Goal: Task Accomplishment & Management: Manage account settings

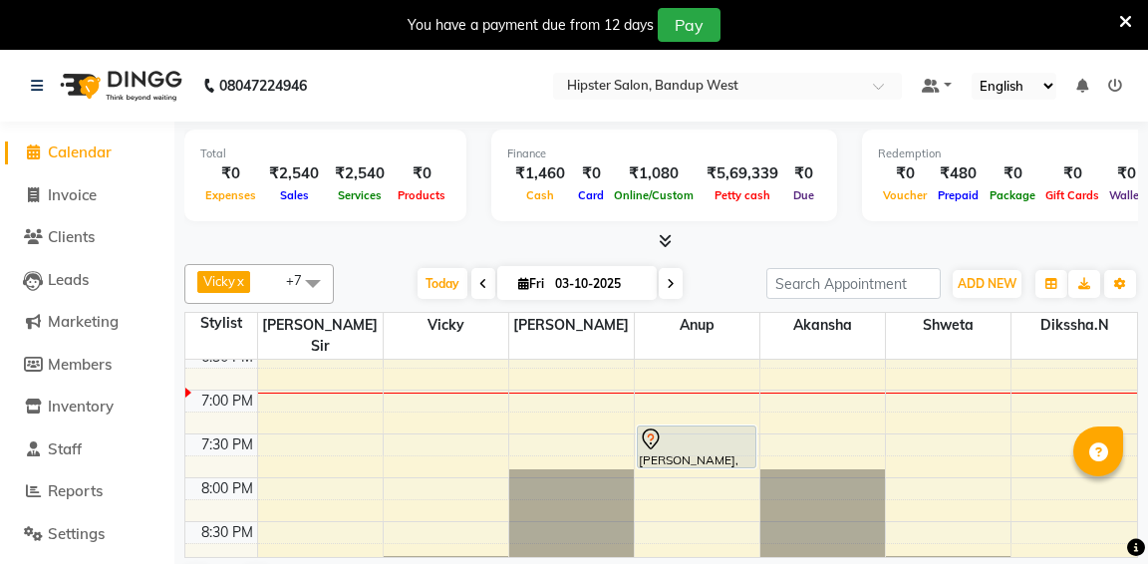
scroll to position [847, 0]
click at [644, 285] on input "03-10-2025" at bounding box center [599, 284] width 100 height 30
select select "10"
select select "2025"
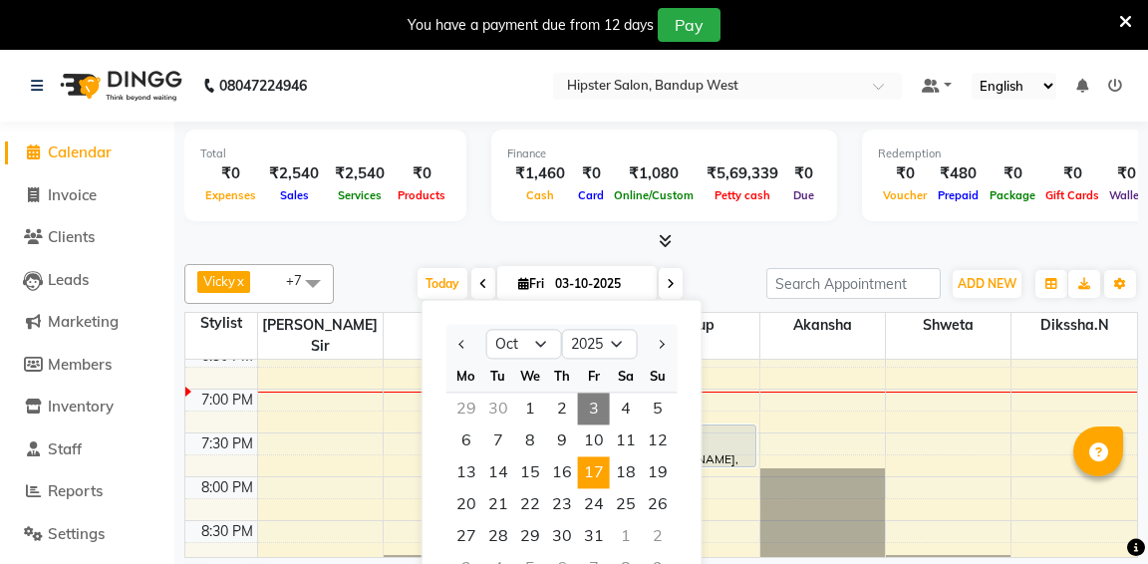
click at [599, 475] on span "17" at bounding box center [594, 472] width 32 height 32
type input "17-10-2025"
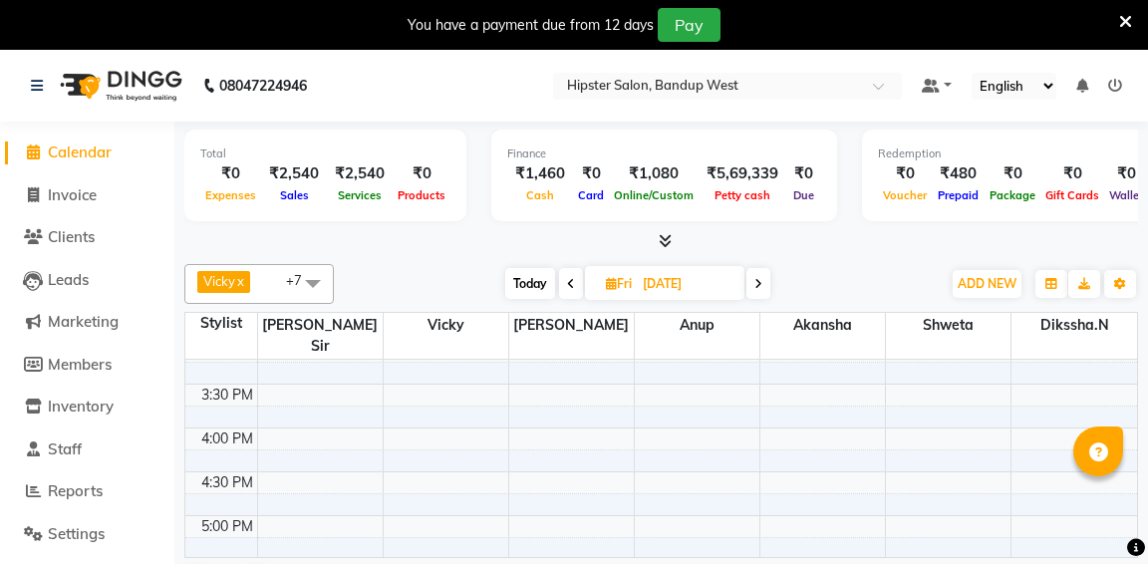
scroll to position [549, 0]
click at [431, 408] on div "9:00 AM 9:30 AM 10:00 AM 10:30 AM 11:00 AM 11:30 AM 12:00 PM 12:30 PM 1:00 PM 1…" at bounding box center [661, 468] width 952 height 1314
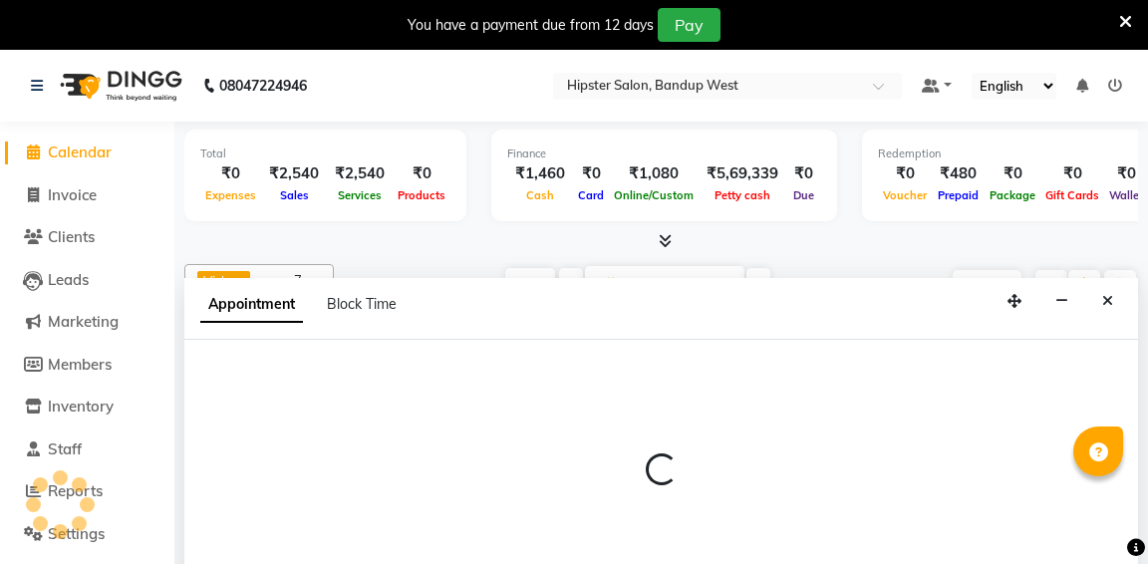
select select "52835"
select select "tentative"
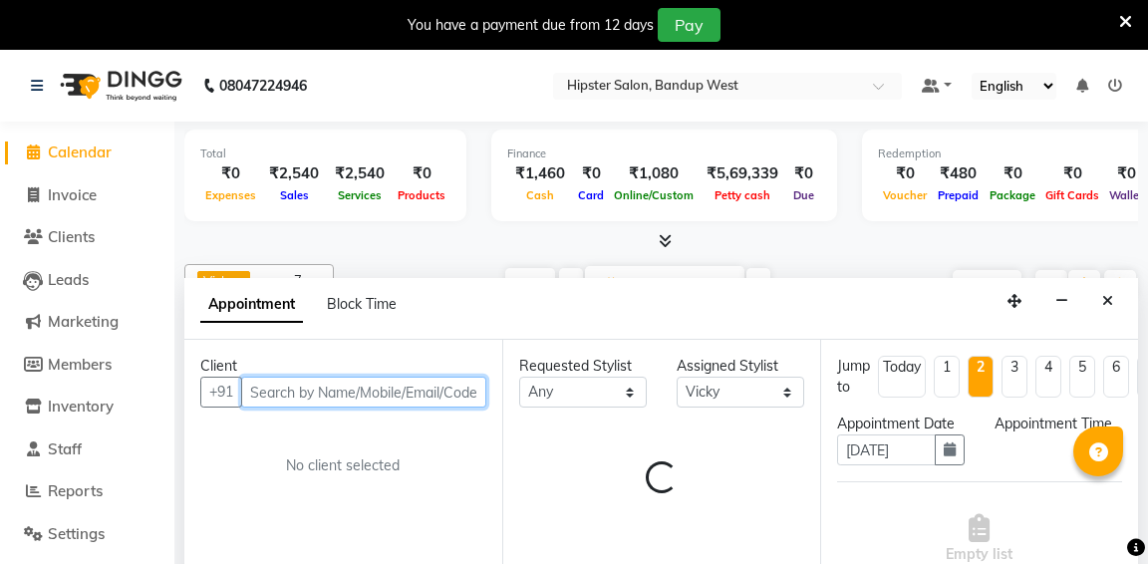
scroll to position [51, 0]
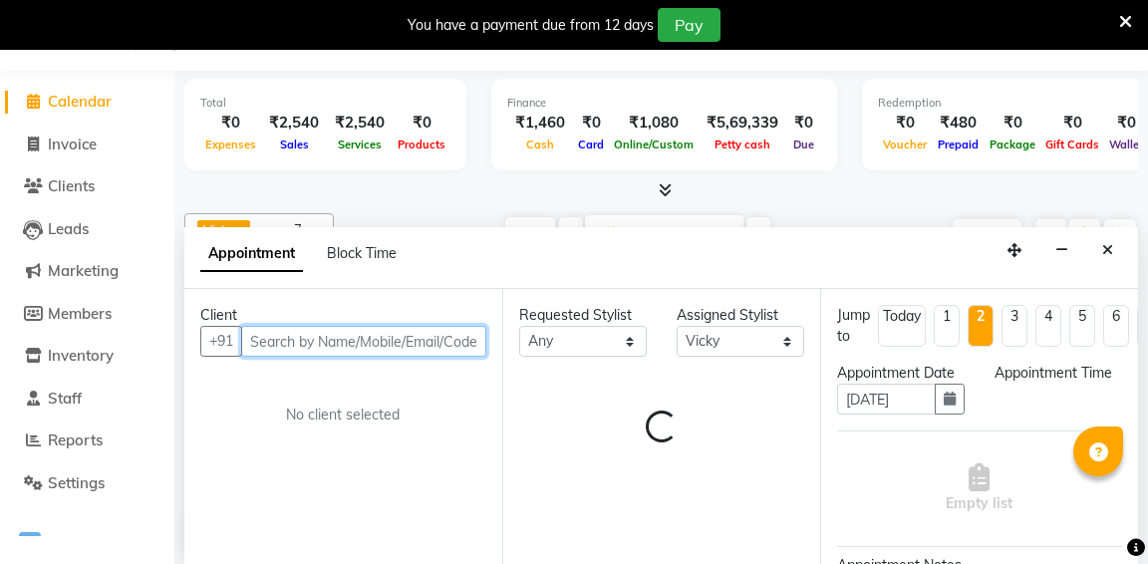
select select "960"
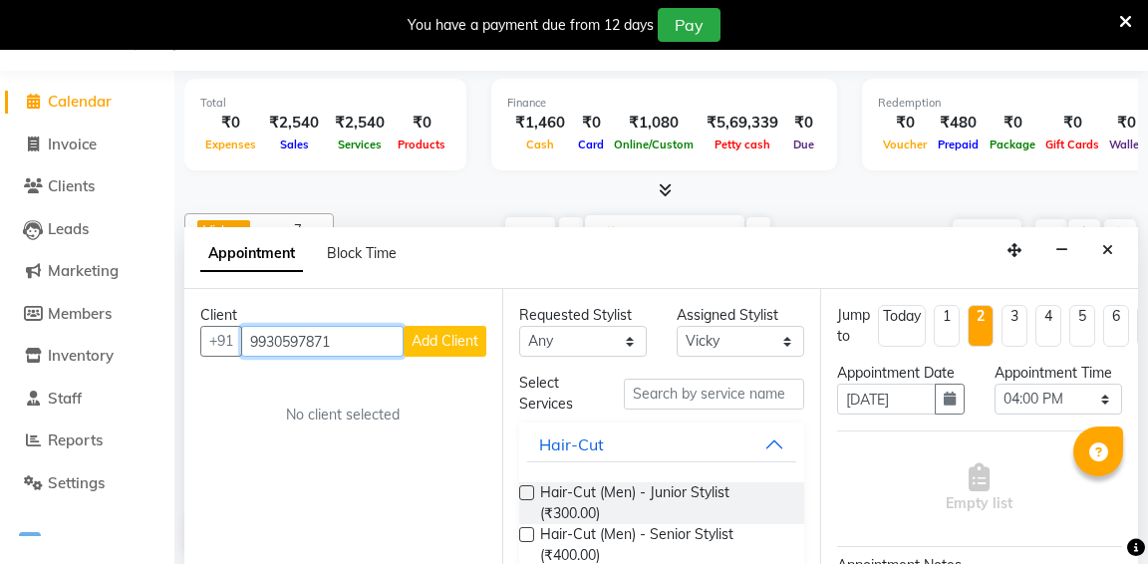
type input "9930597871"
click at [449, 338] on span "Add Client" at bounding box center [445, 341] width 67 height 18
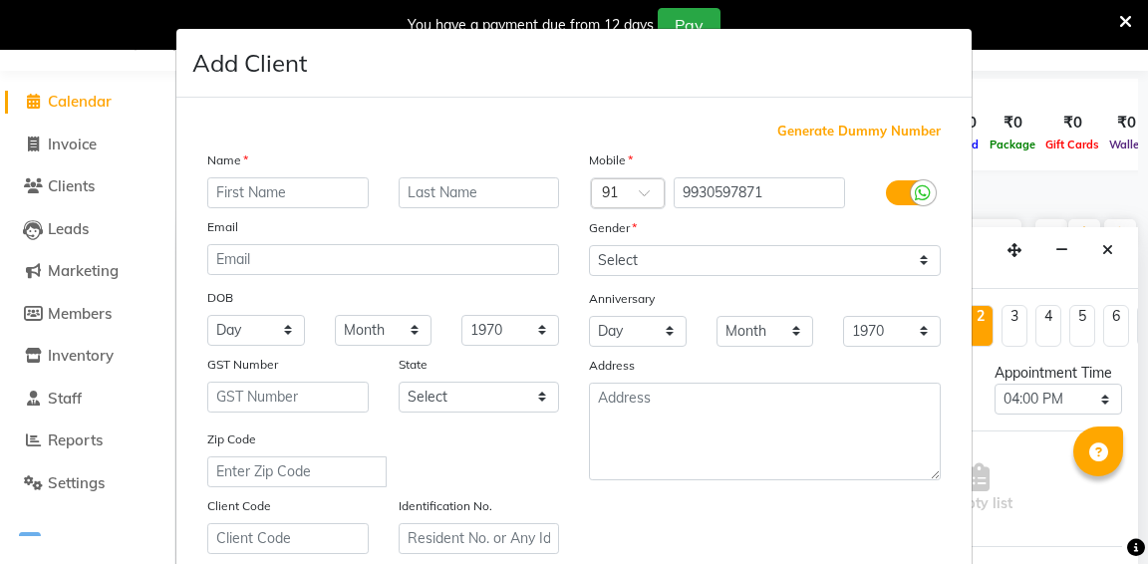
click at [331, 203] on input "text" at bounding box center [287, 192] width 161 height 31
type input "Julysha"
click at [478, 183] on input "text" at bounding box center [479, 192] width 161 height 31
type input "Traders"
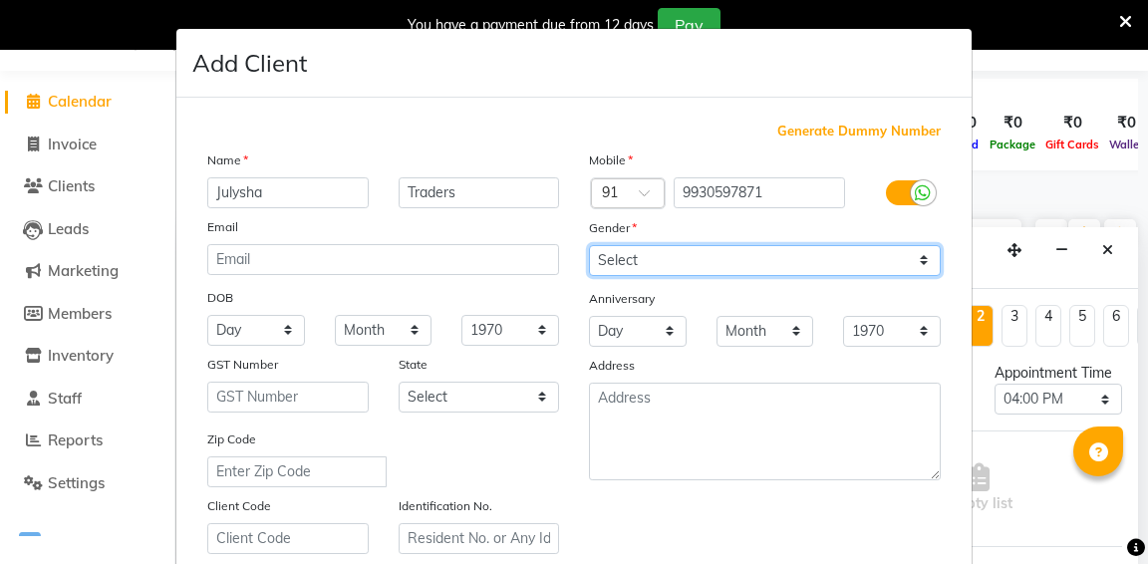
click at [695, 265] on select "Select Male Female Other Prefer Not To Say" at bounding box center [765, 260] width 352 height 31
select select "female"
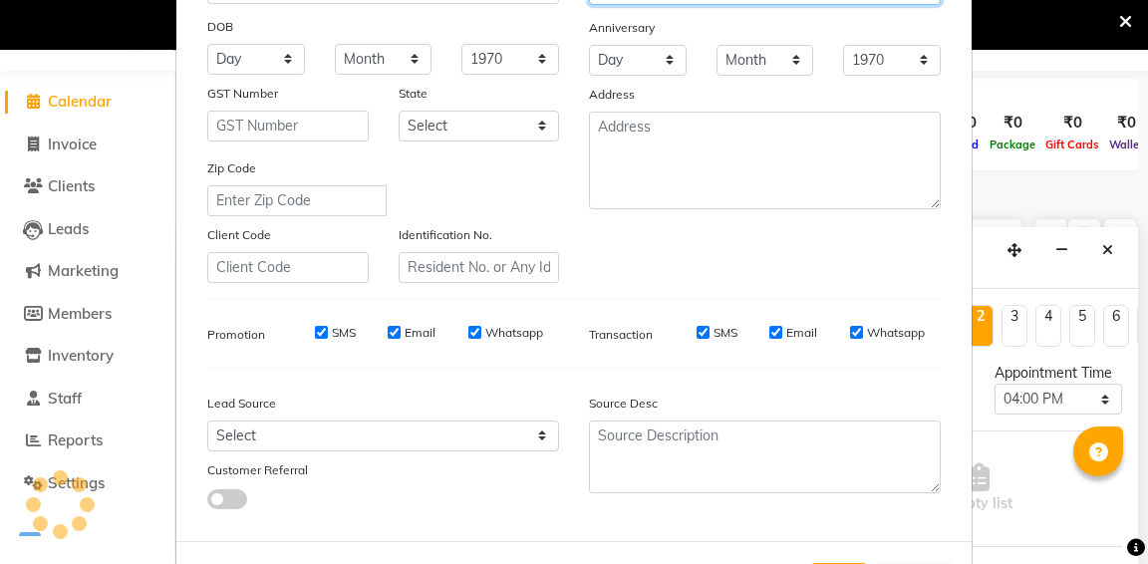
scroll to position [366, 0]
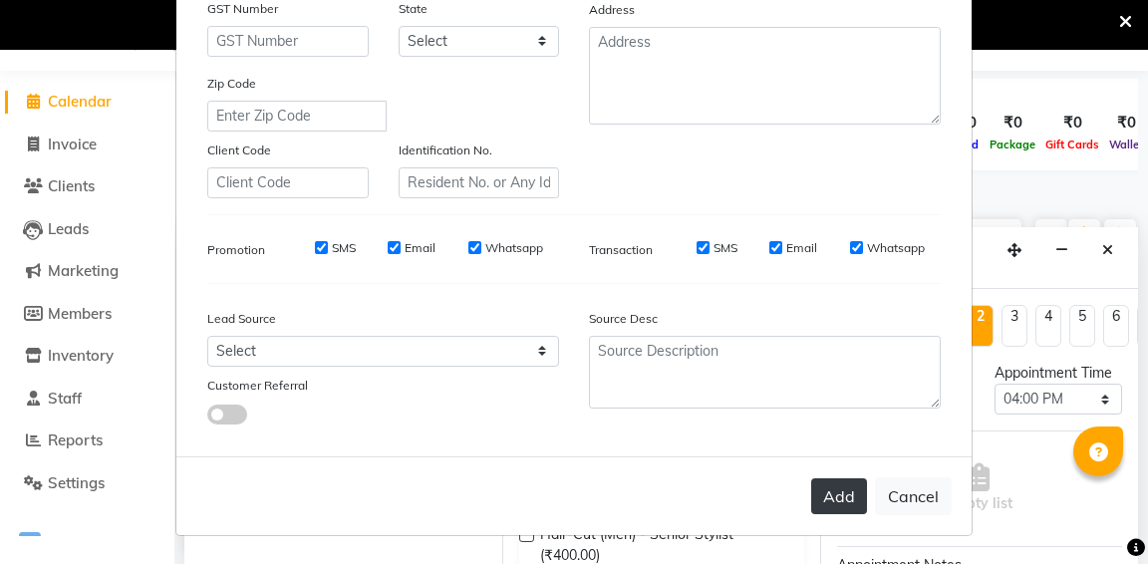
click at [843, 499] on button "Add" at bounding box center [839, 496] width 56 height 36
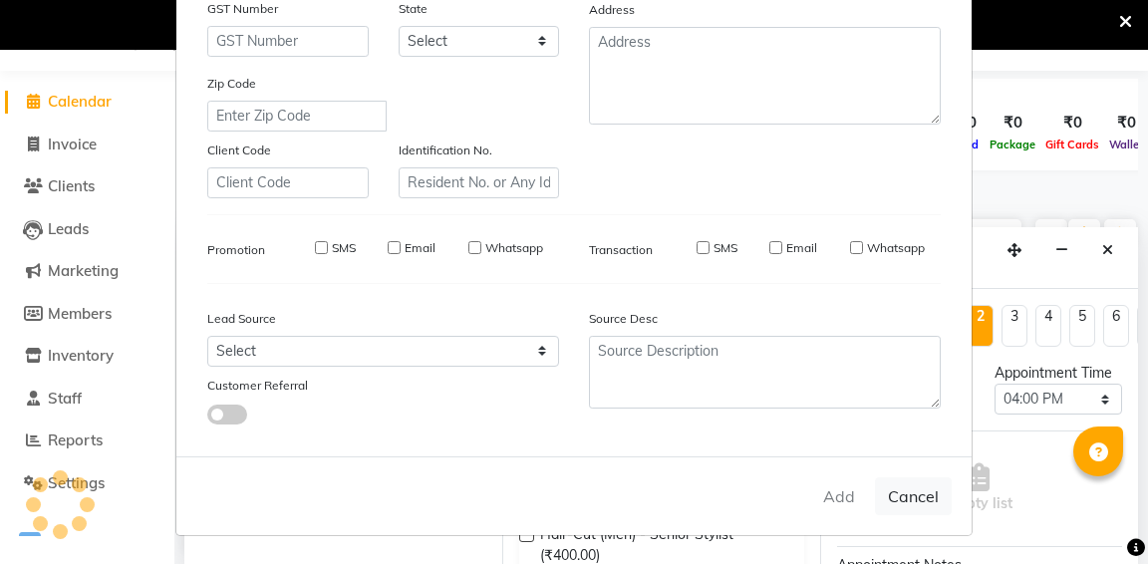
select select
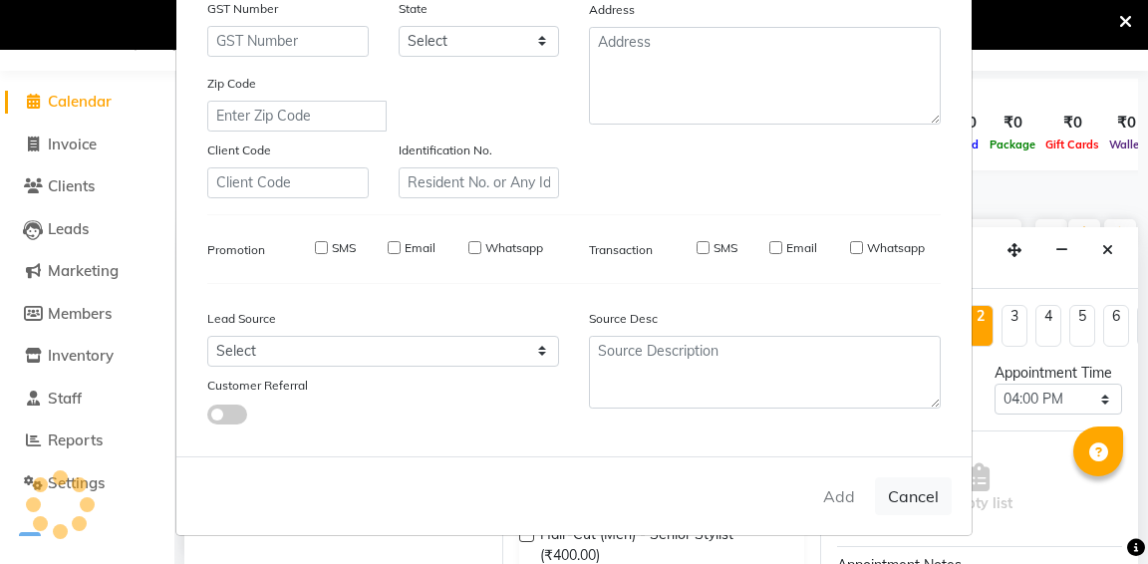
select select
checkbox input "false"
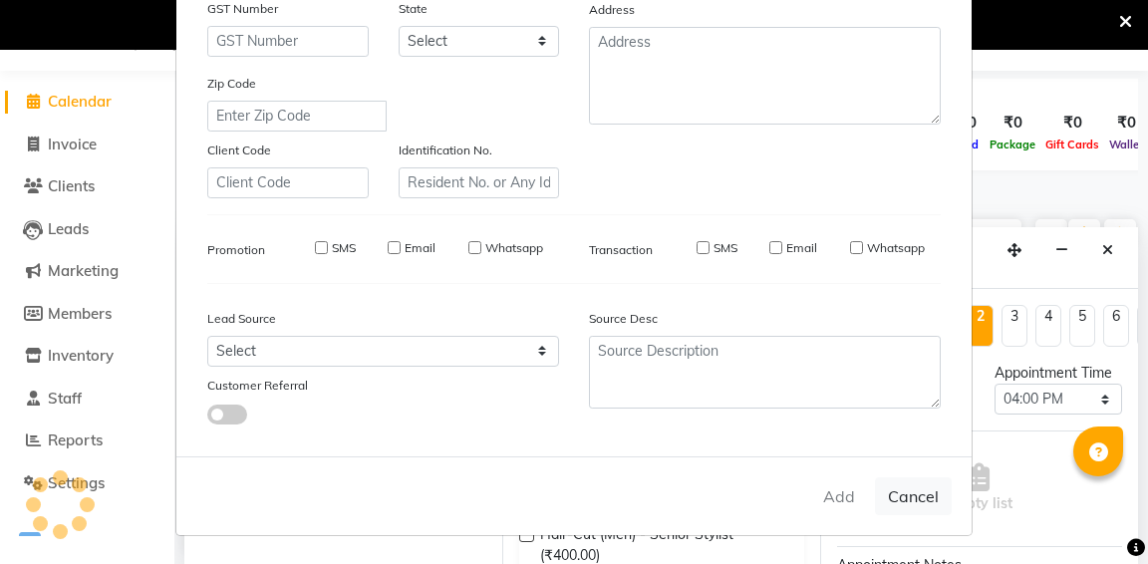
checkbox input "false"
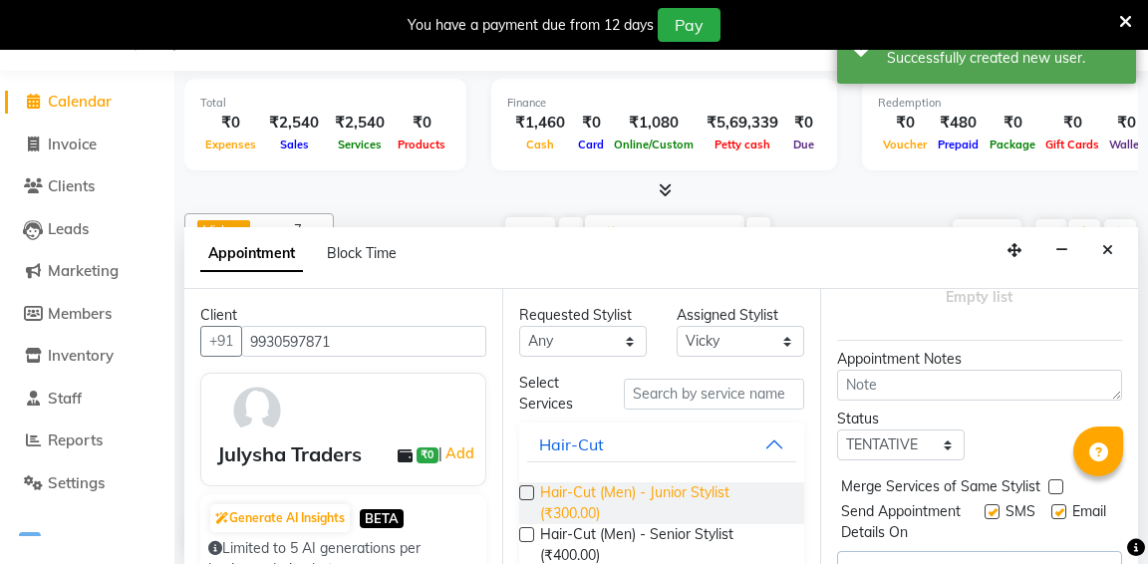
scroll to position [210, 0]
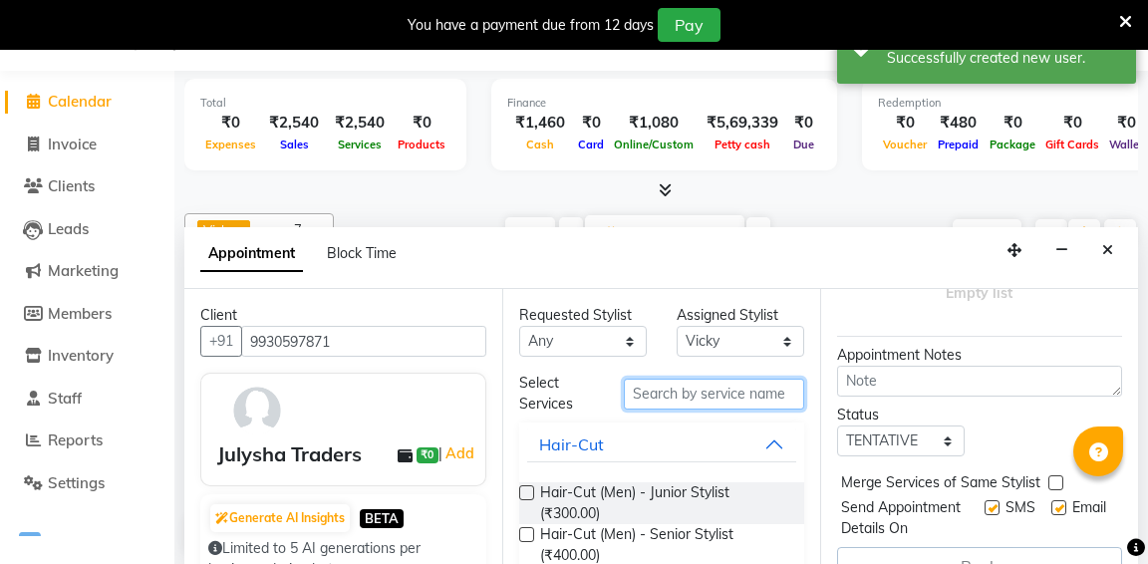
click at [718, 394] on input "text" at bounding box center [714, 394] width 180 height 31
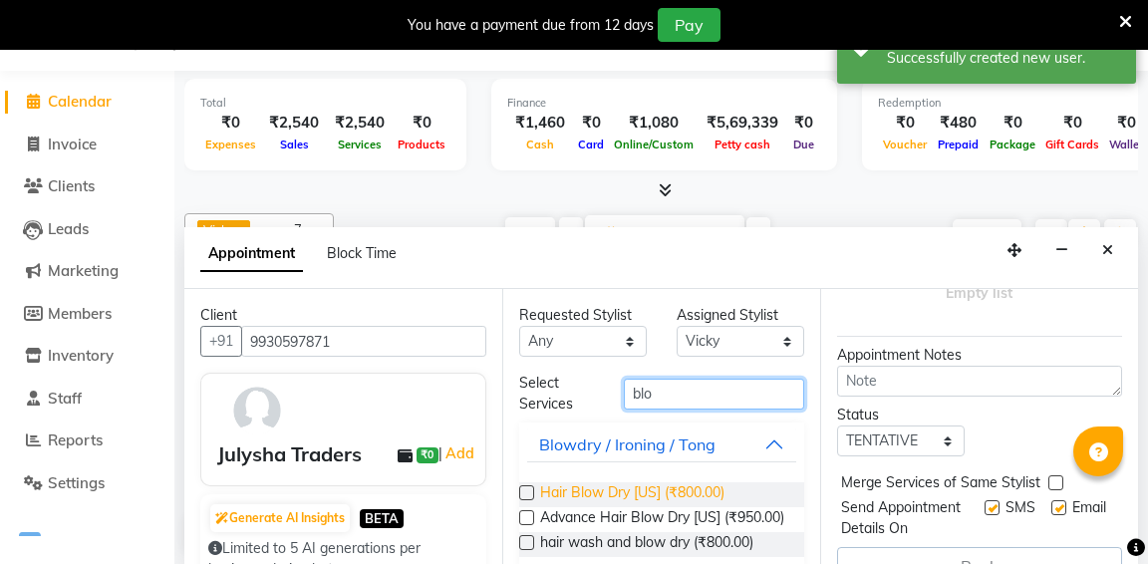
type input "blo"
click at [723, 486] on span "Hair Blow Dry [US] (₹800.00)" at bounding box center [632, 494] width 184 height 25
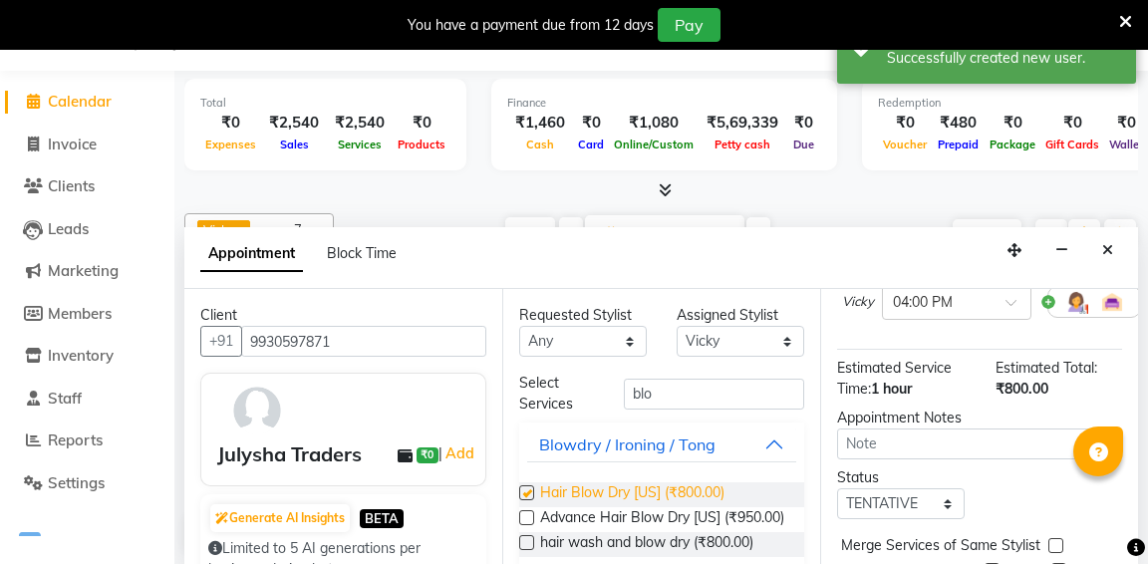
checkbox input "false"
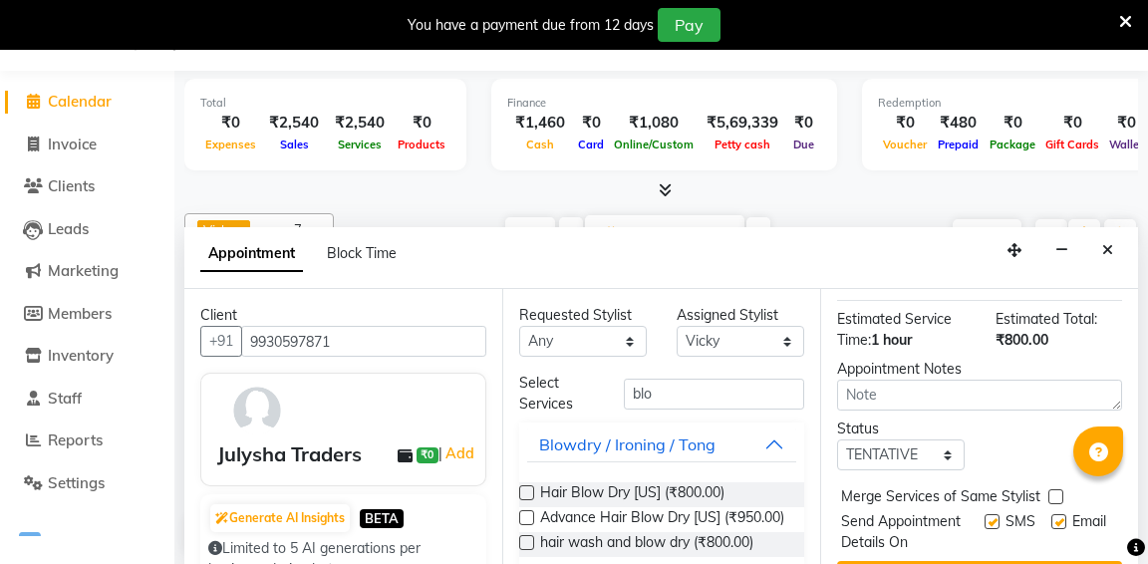
scroll to position [285, 0]
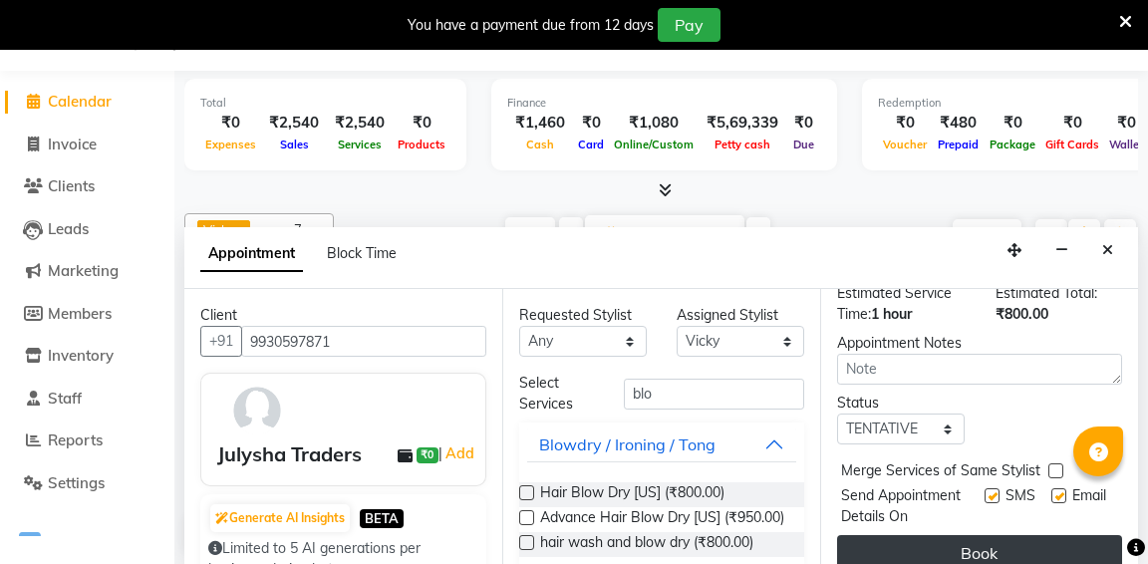
click at [967, 538] on button "Book" at bounding box center [979, 553] width 285 height 36
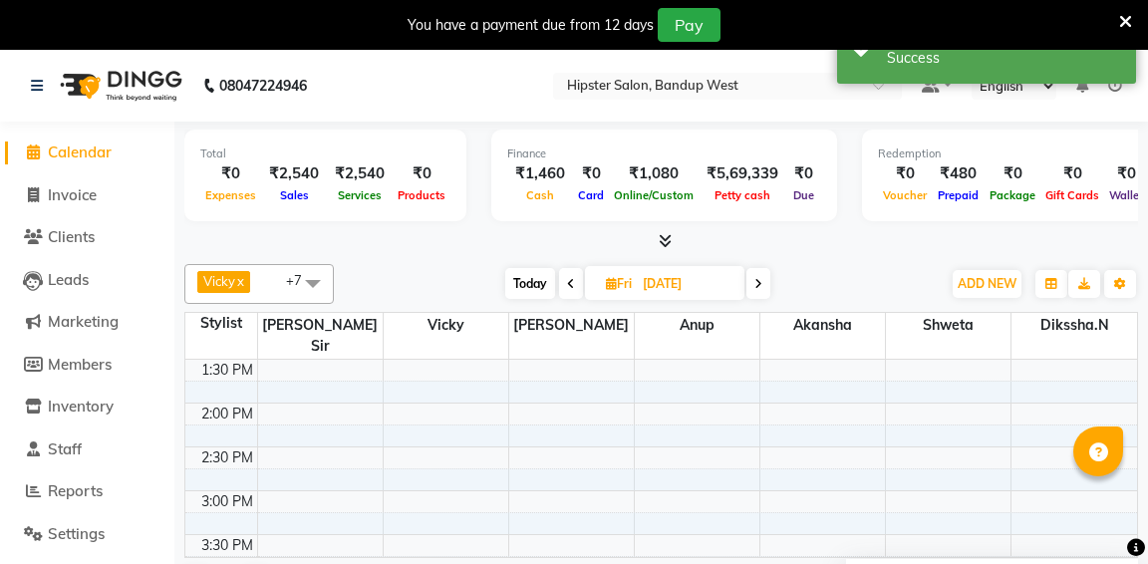
scroll to position [389, 0]
click at [526, 277] on span "Today" at bounding box center [530, 283] width 50 height 31
type input "03-10-2025"
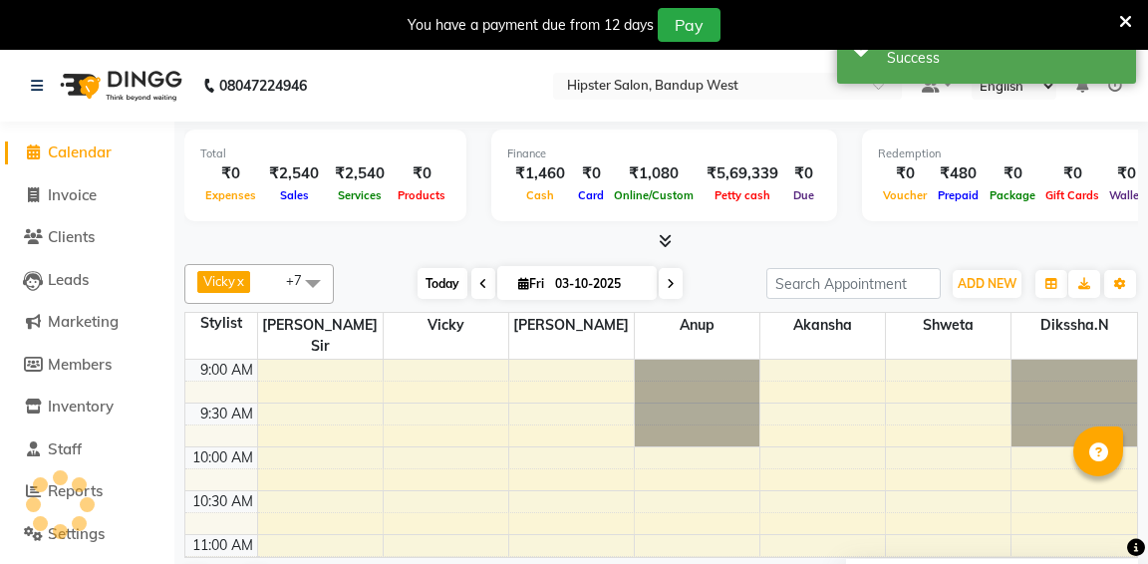
scroll to position [869, 0]
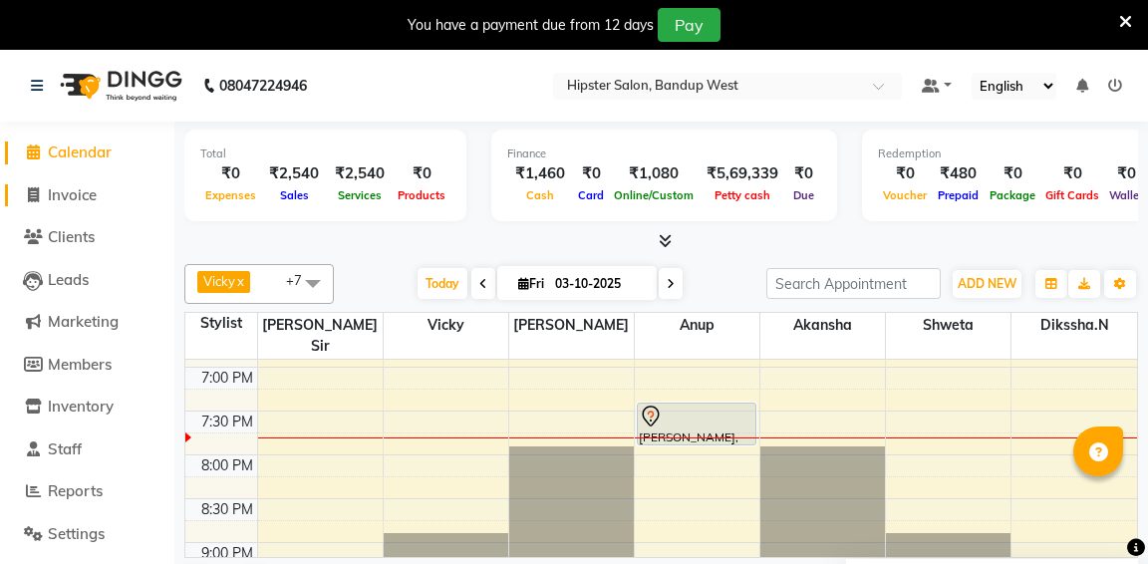
click at [62, 191] on span "Invoice" at bounding box center [72, 194] width 49 height 19
select select "service"
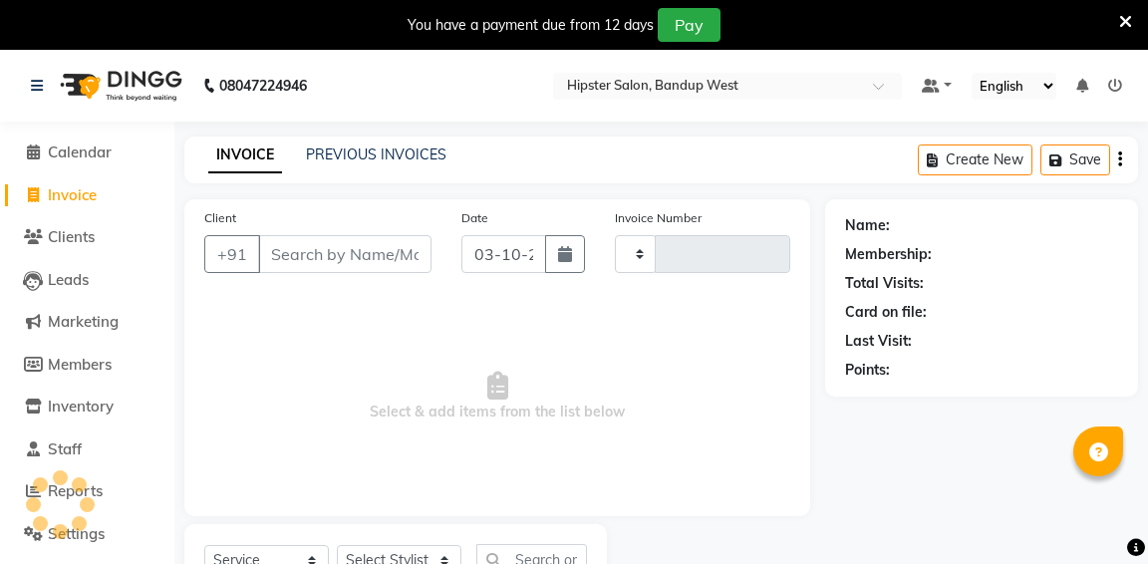
type input "1360"
select select "6746"
click at [358, 152] on link "PREVIOUS INVOICES" at bounding box center [376, 154] width 140 height 18
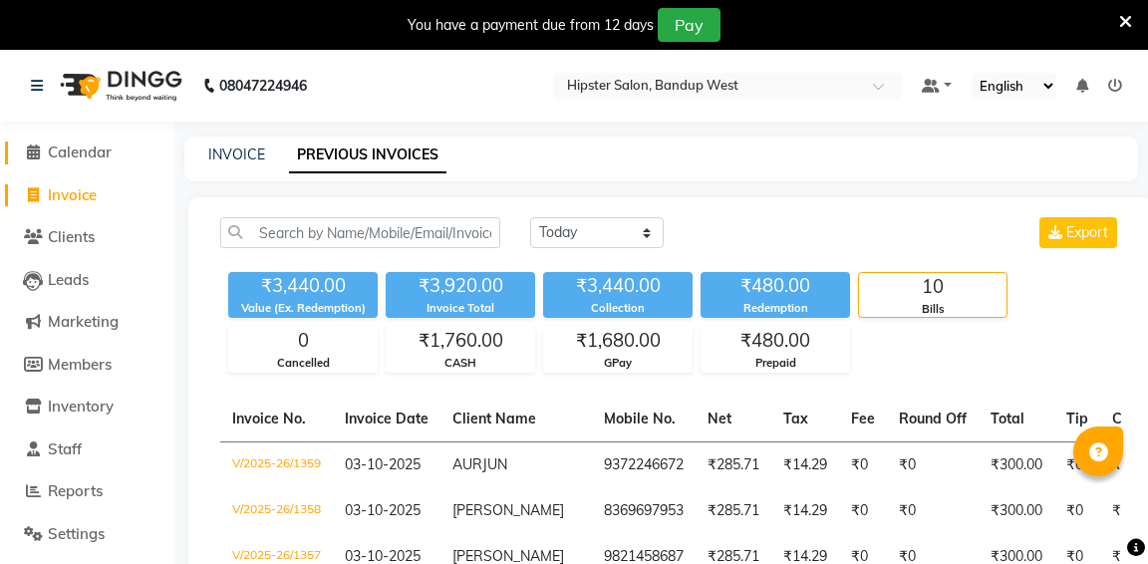
click at [87, 150] on span "Calendar" at bounding box center [80, 151] width 64 height 19
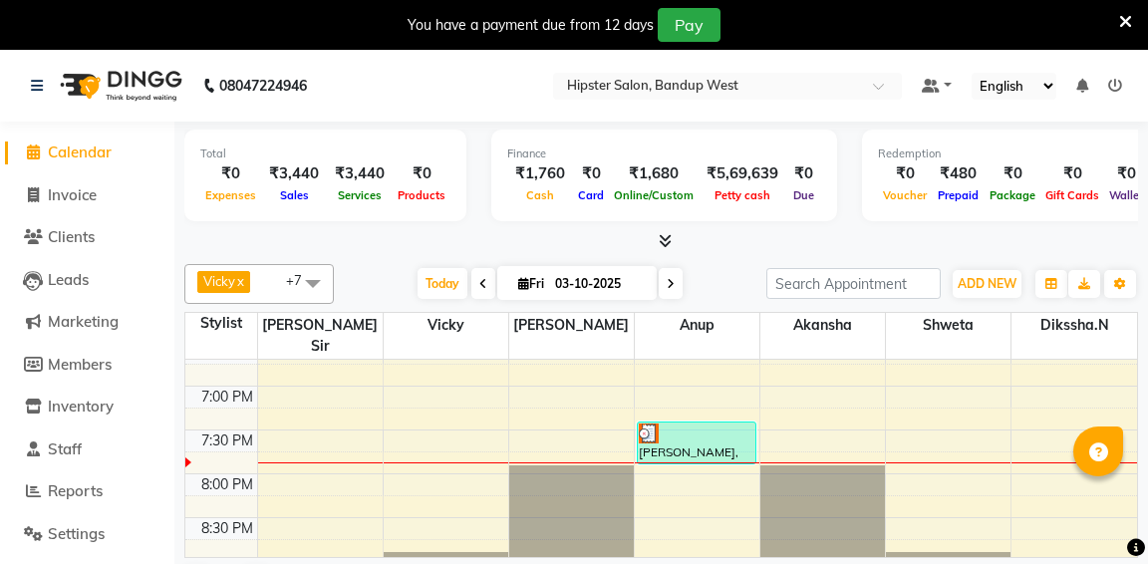
scroll to position [51, 0]
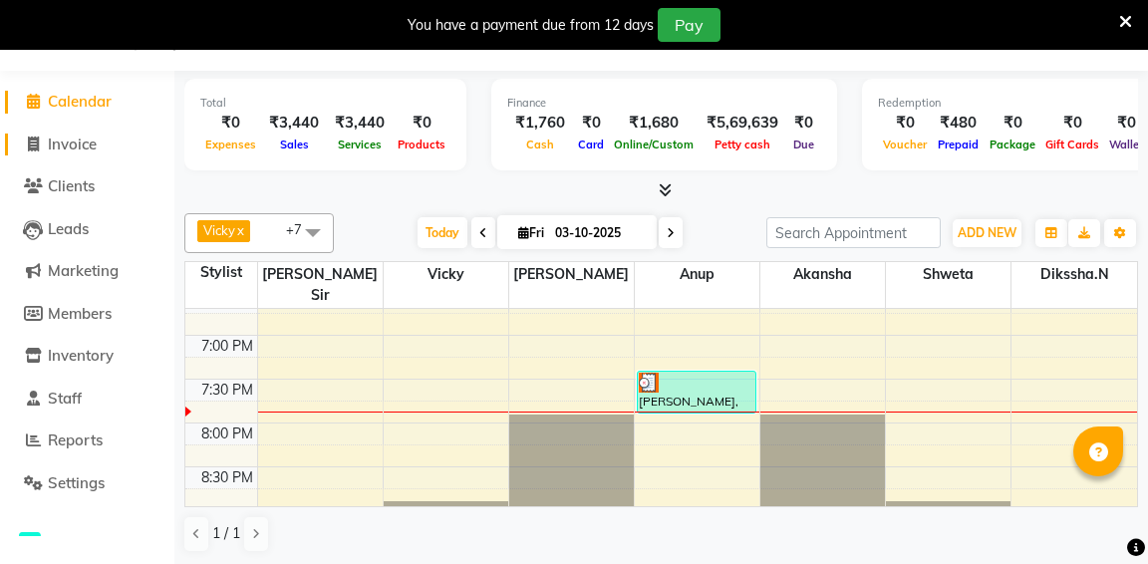
click at [79, 144] on span "Invoice" at bounding box center [72, 144] width 49 height 19
select select "service"
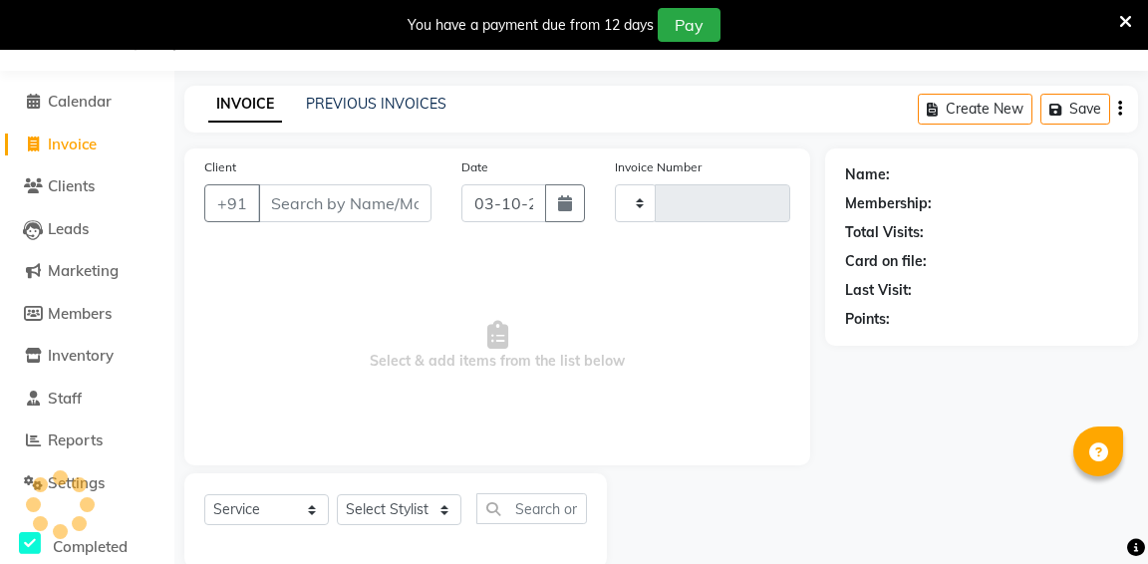
type input "1361"
select select "6746"
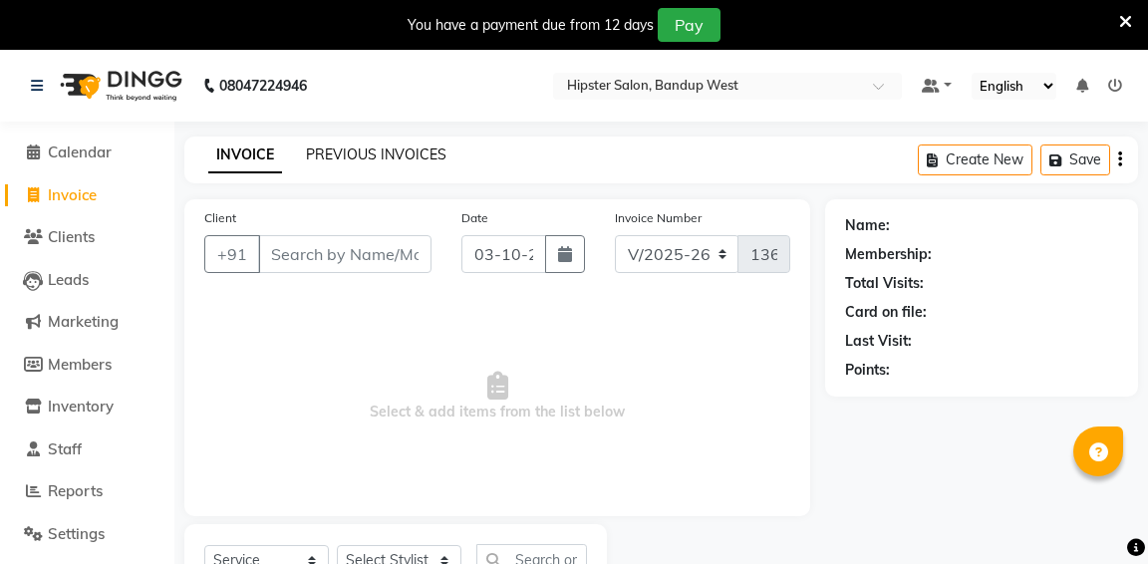
click at [361, 155] on link "PREVIOUS INVOICES" at bounding box center [376, 154] width 140 height 18
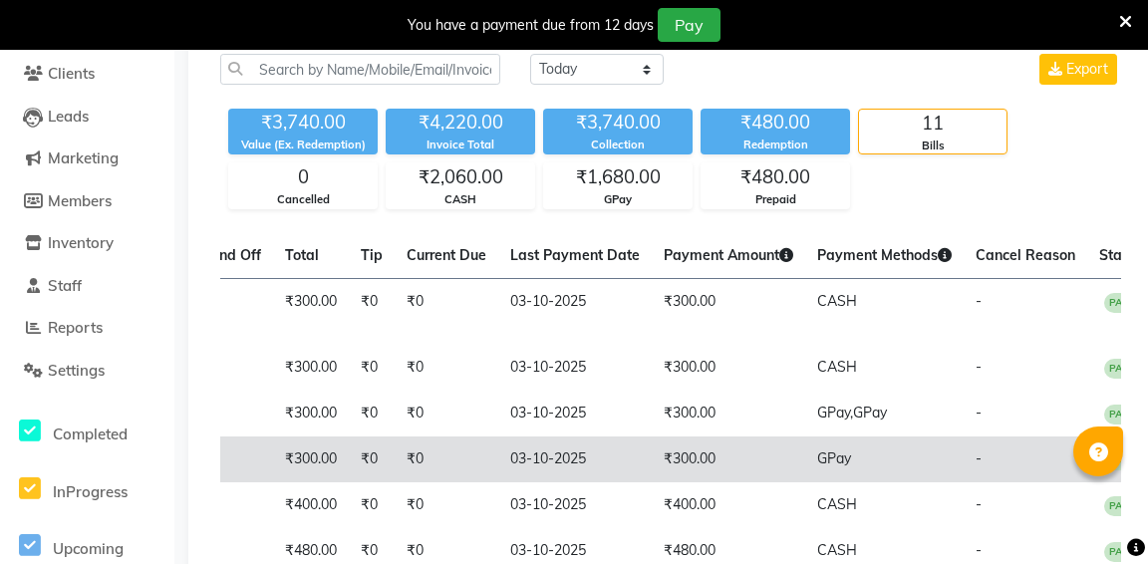
scroll to position [84, 0]
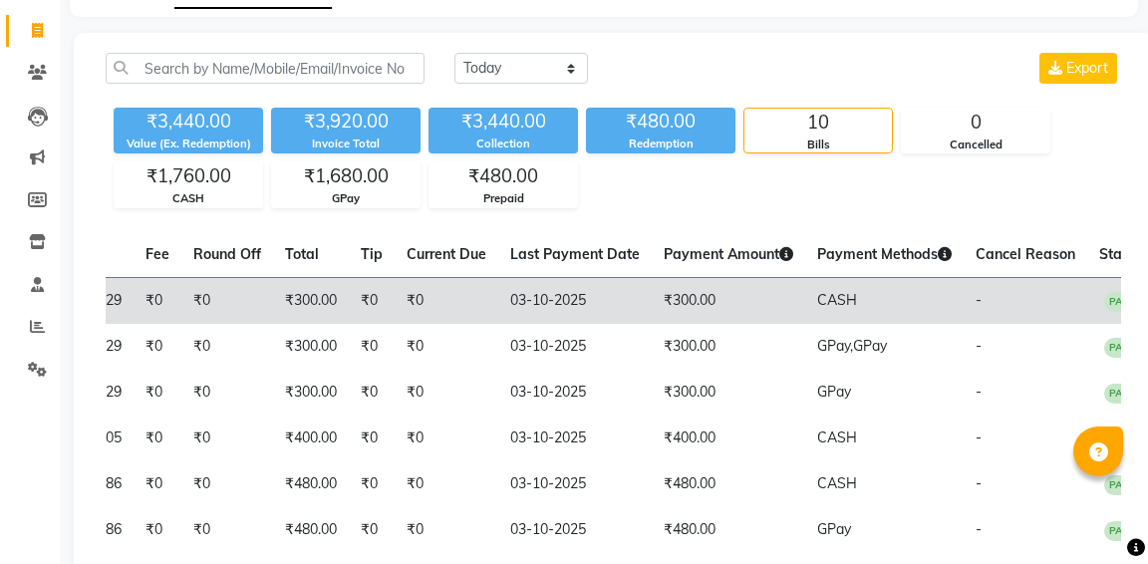
scroll to position [124, 0]
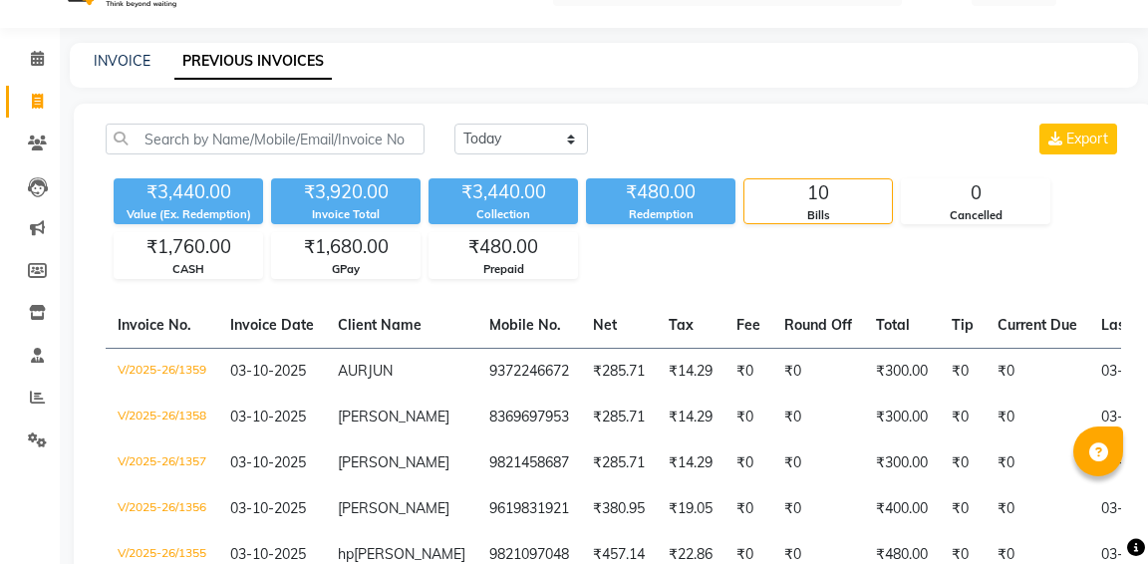
scroll to position [0, 591]
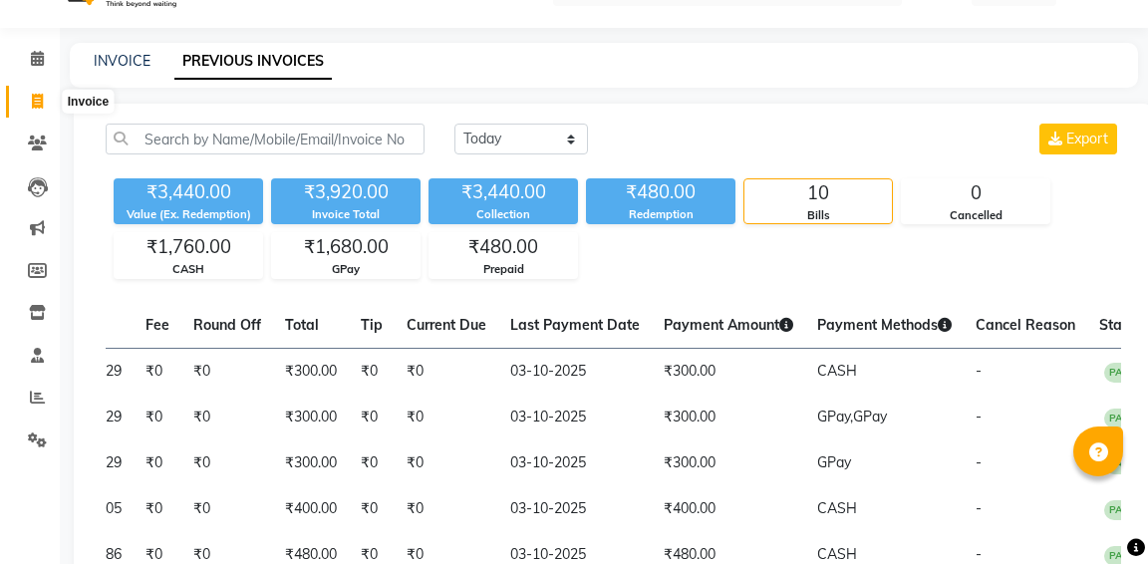
click at [42, 100] on icon at bounding box center [37, 101] width 11 height 15
select select "6746"
select select "service"
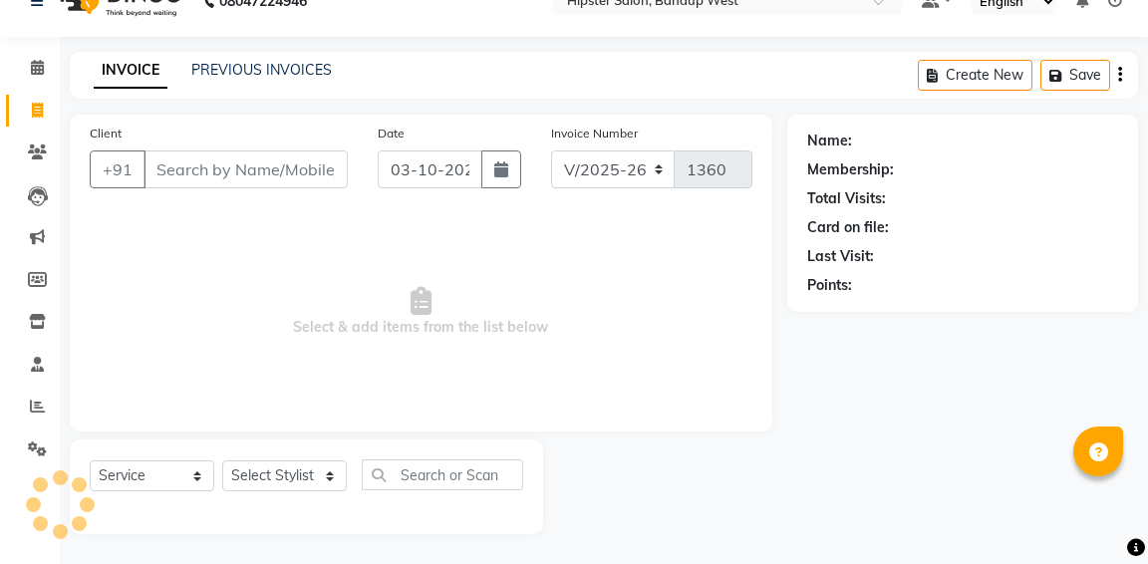
scroll to position [36, 0]
click at [38, 66] on icon at bounding box center [37, 67] width 13 height 15
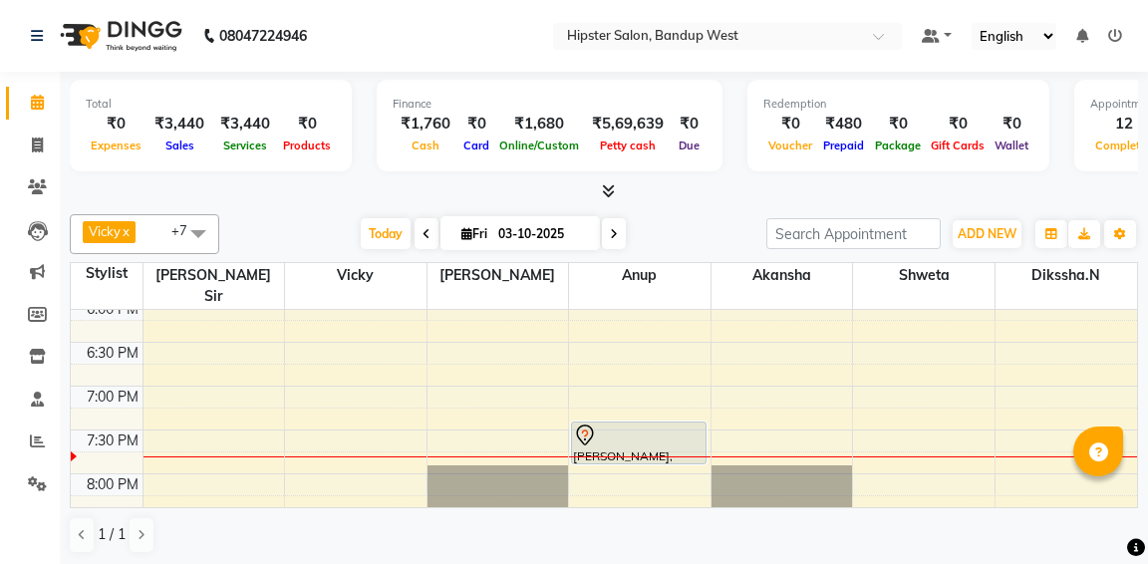
scroll to position [789, 0]
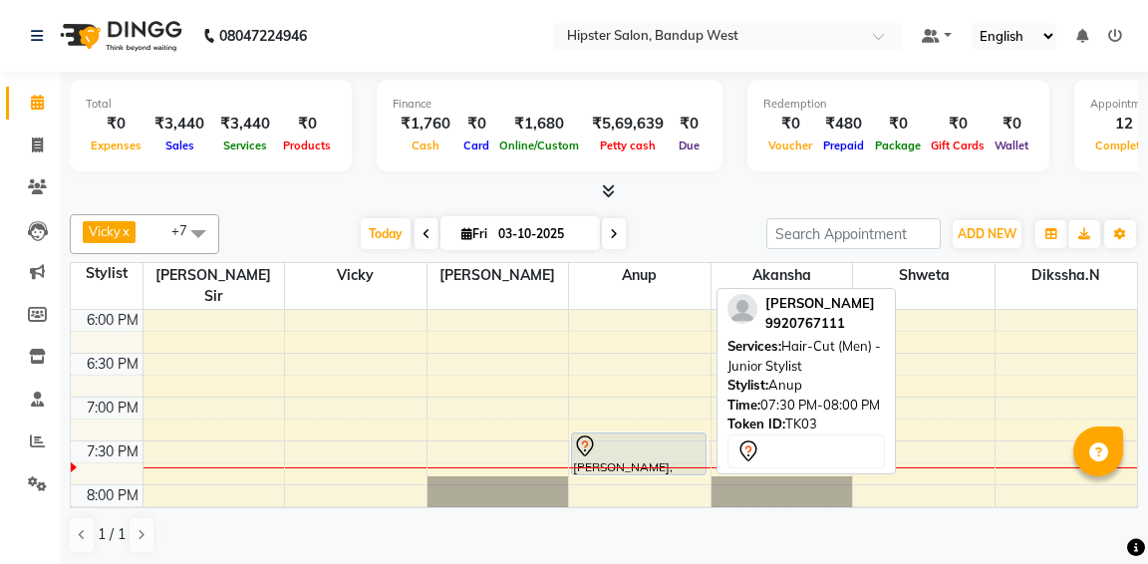
click at [614, 434] on div at bounding box center [639, 446] width 132 height 24
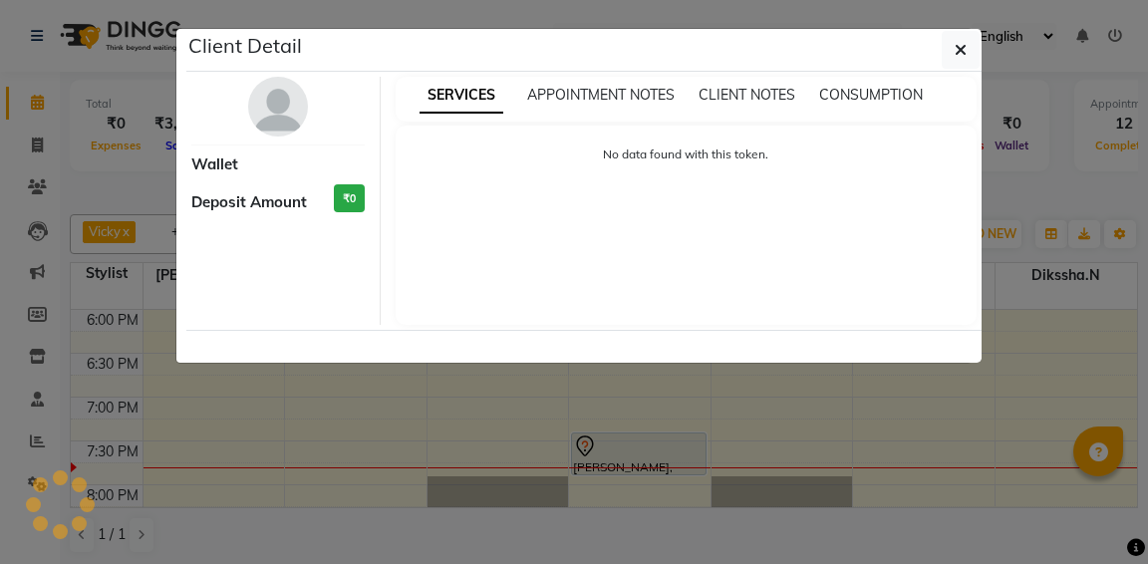
select select "7"
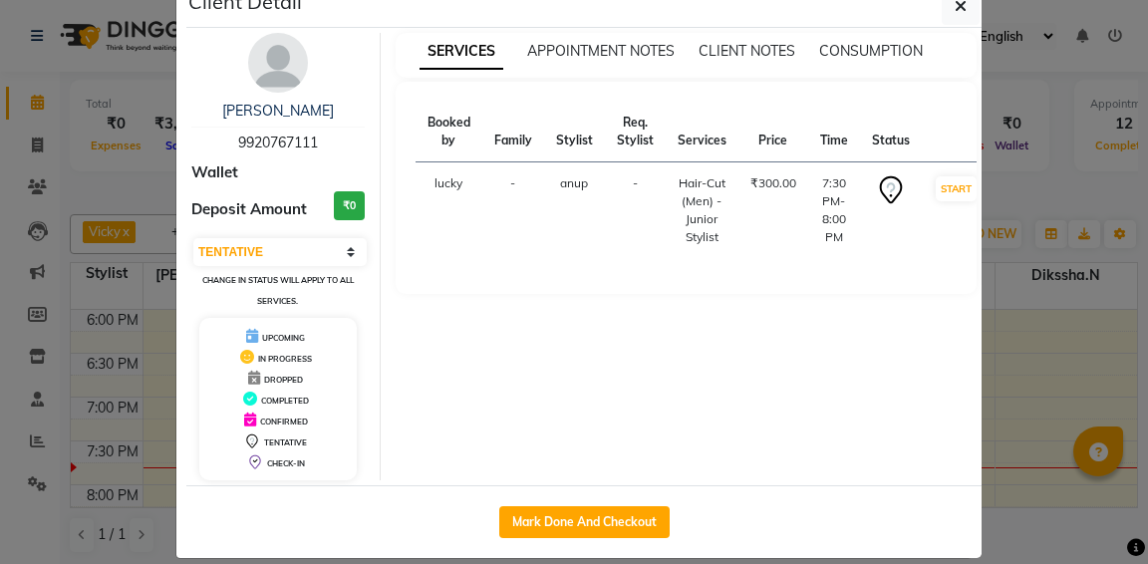
scroll to position [44, 0]
click at [587, 508] on button "Mark Done And Checkout" at bounding box center [584, 522] width 170 height 32
select select "service"
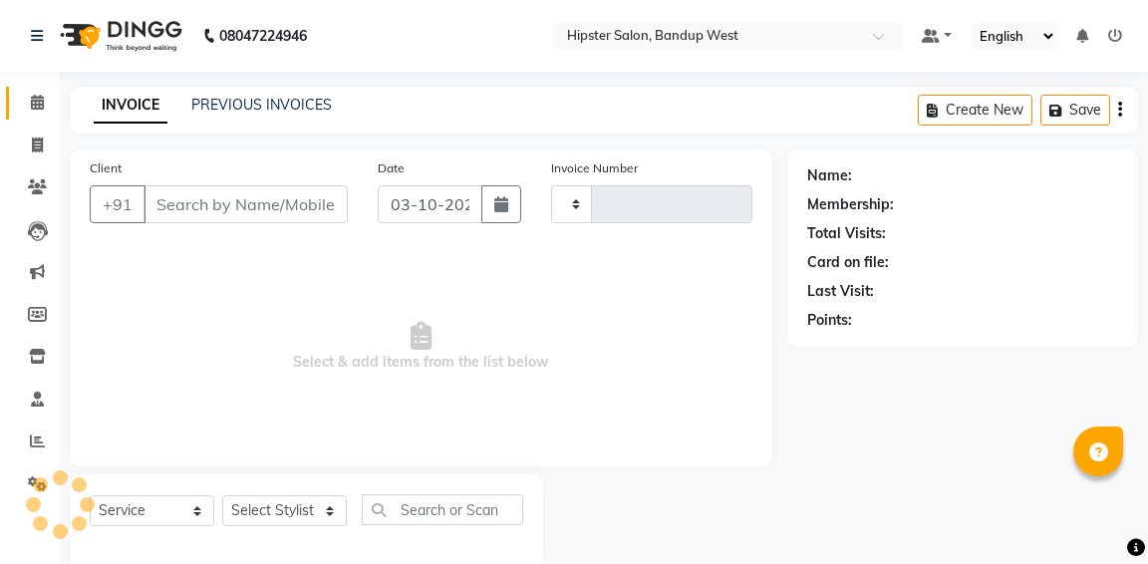
type input "1360"
select select "6746"
type input "9920767111"
select select "58202"
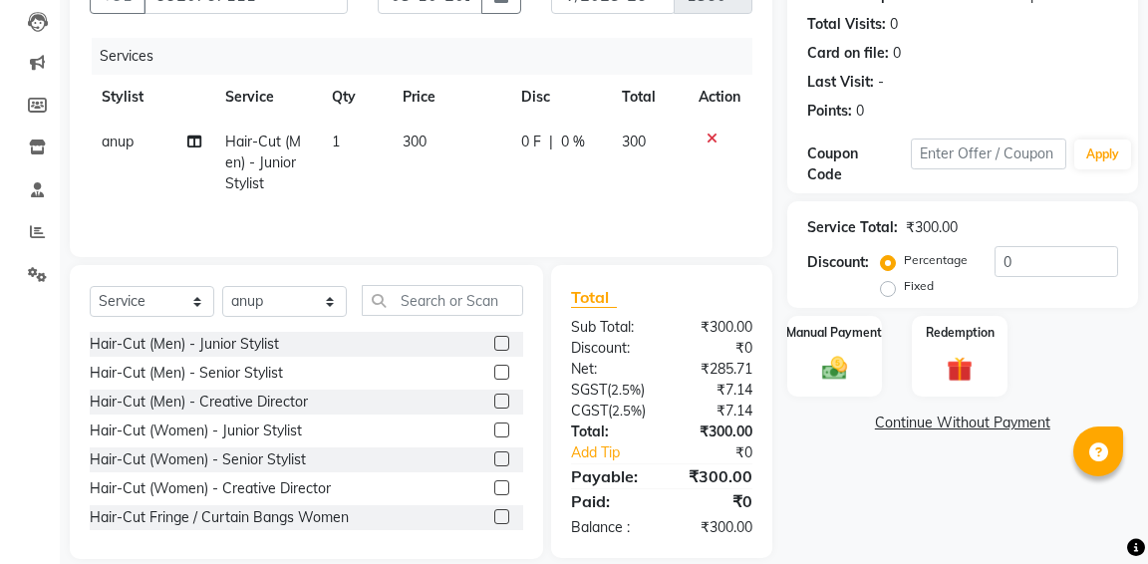
scroll to position [166, 0]
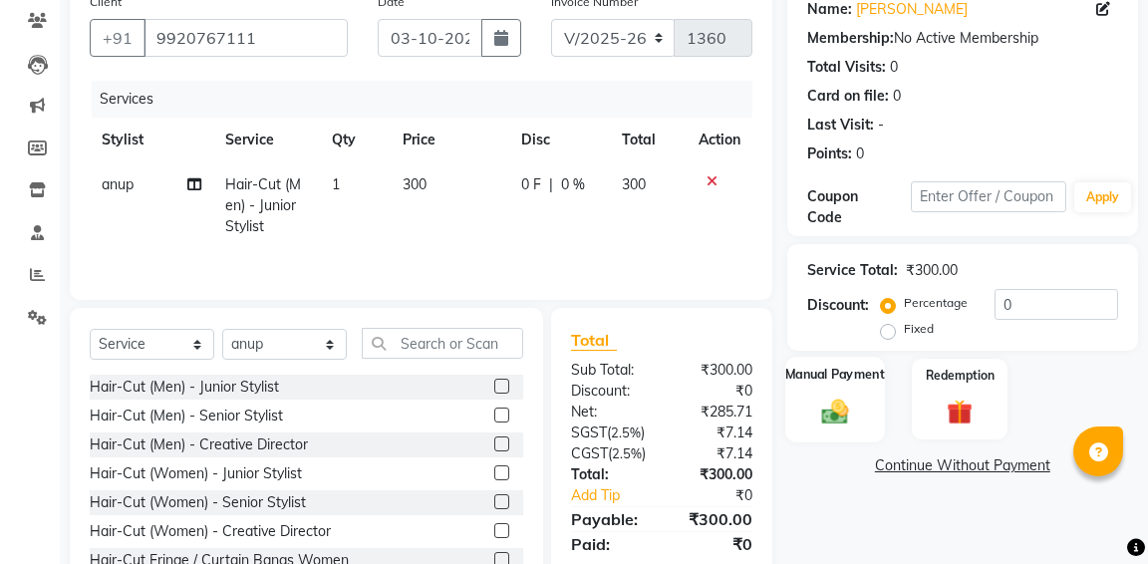
click at [822, 396] on img at bounding box center [834, 411] width 43 height 31
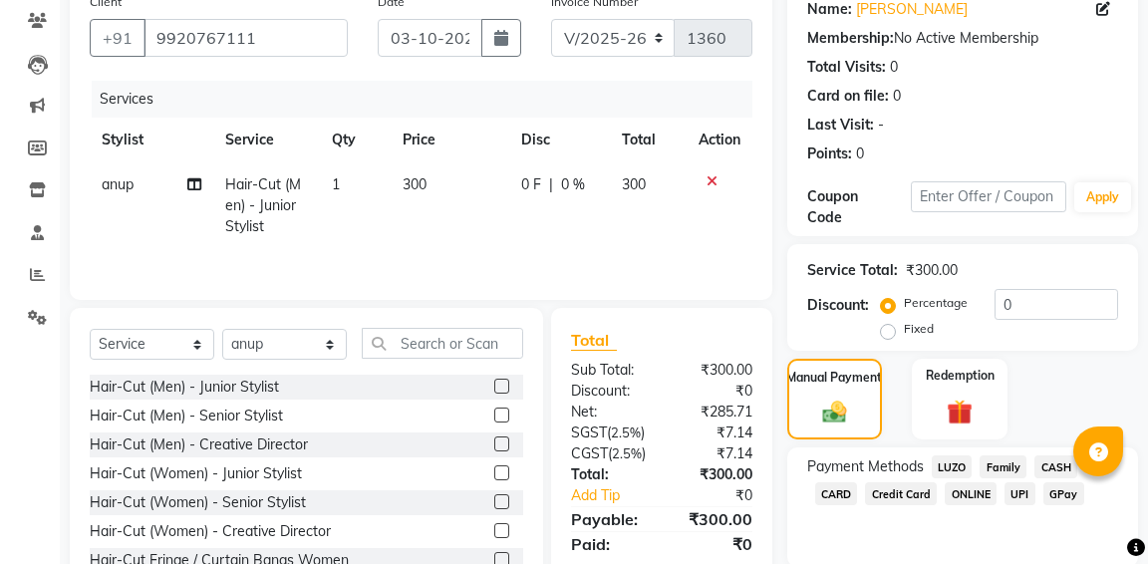
scroll to position [239, 0]
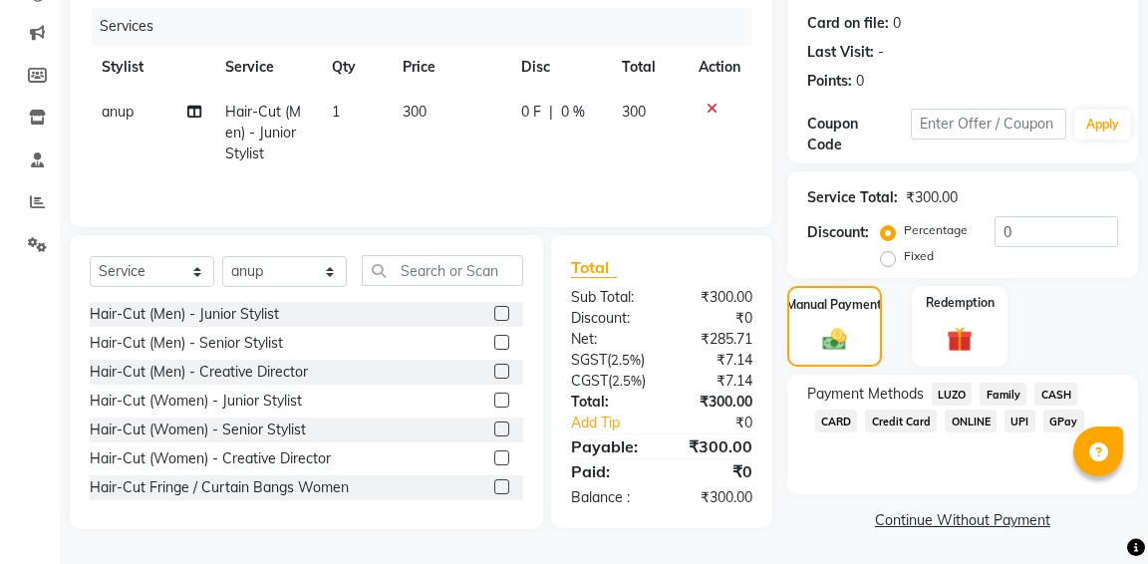
click at [1058, 395] on span "CASH" at bounding box center [1055, 394] width 43 height 23
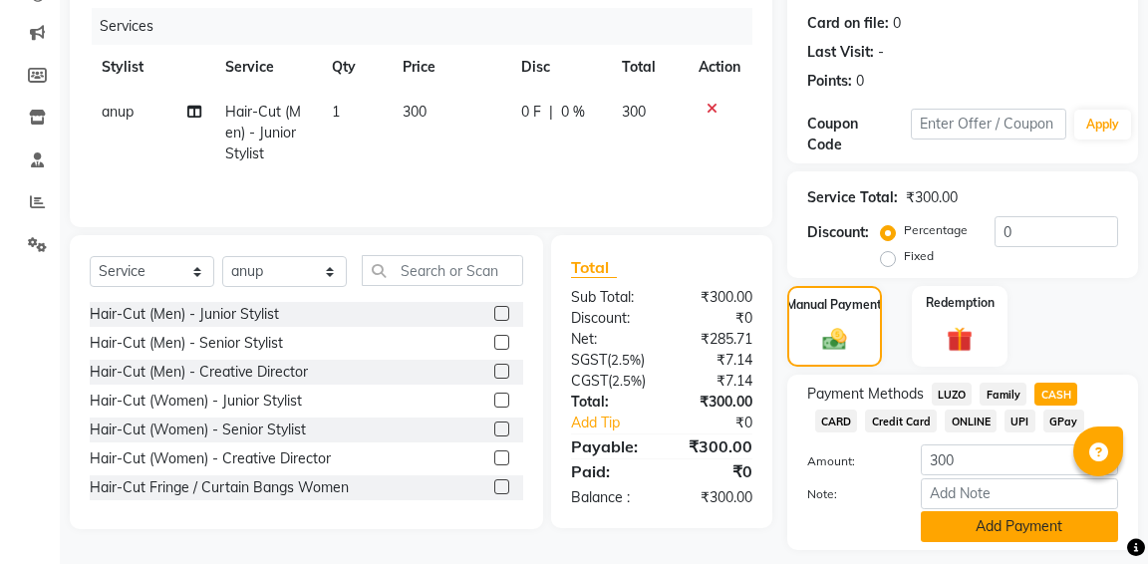
scroll to position [299, 0]
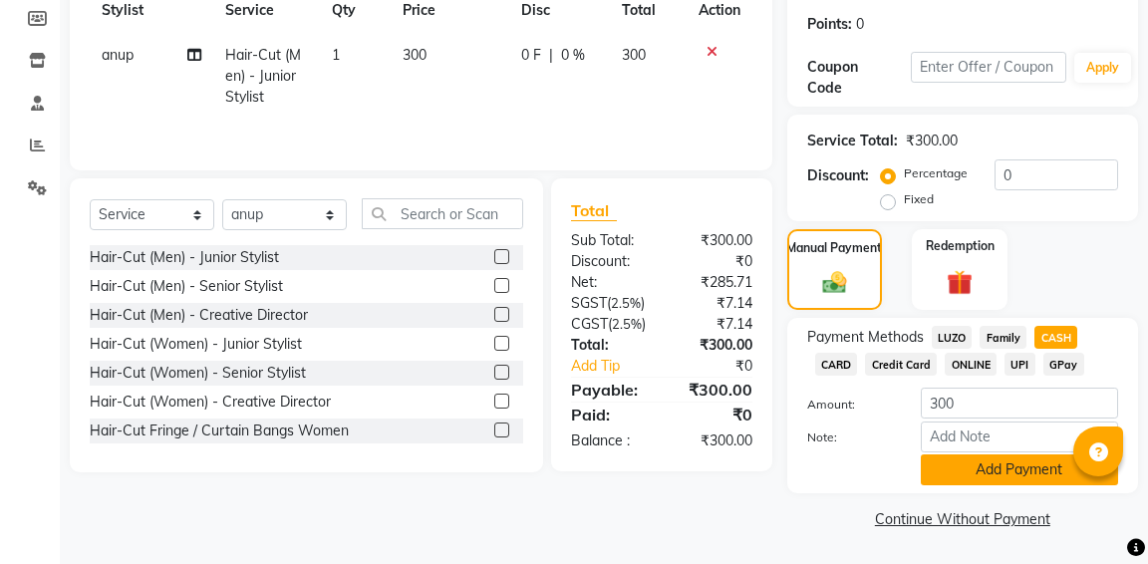
click at [1022, 466] on button "Add Payment" at bounding box center [1019, 469] width 197 height 31
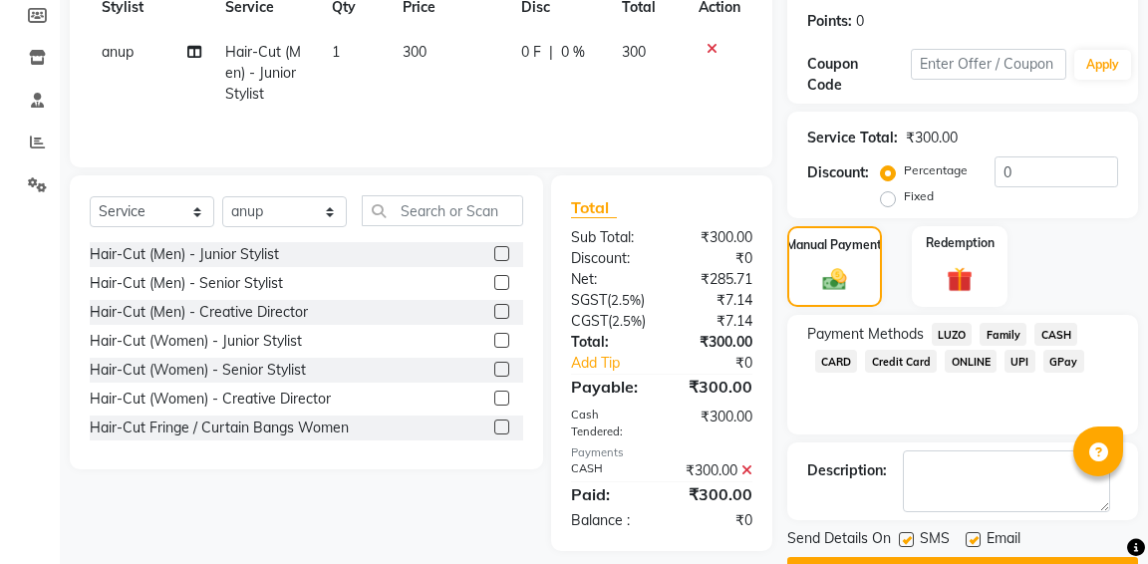
scroll to position [359, 0]
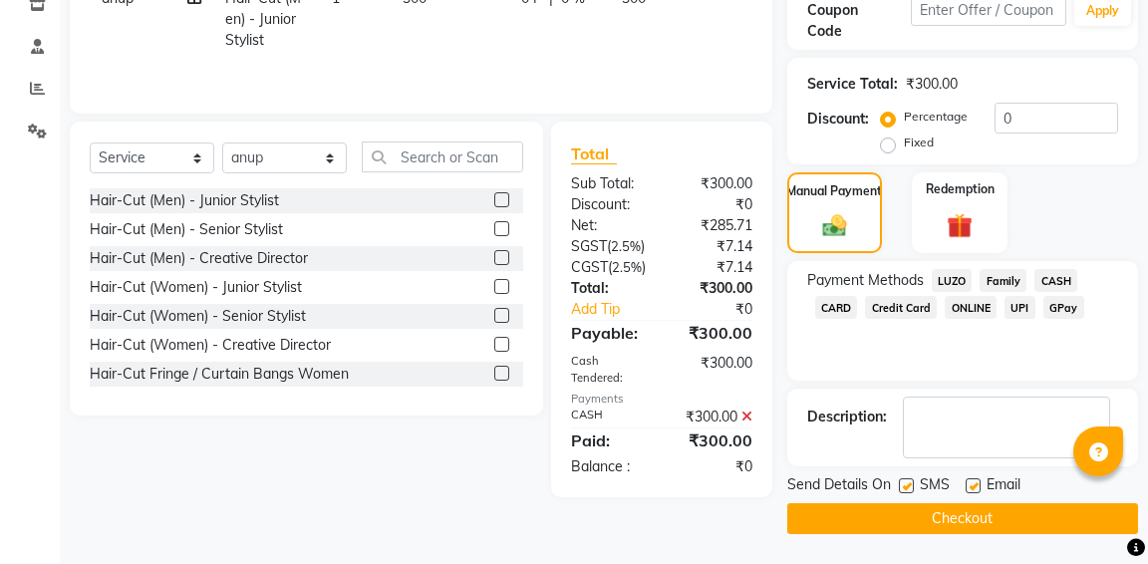
click at [969, 512] on button "Checkout" at bounding box center [962, 518] width 351 height 31
